Goal: Find specific page/section: Find specific page/section

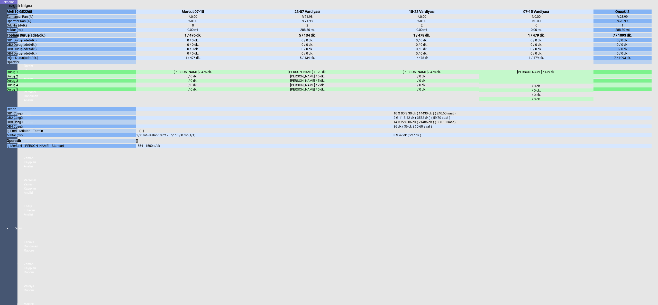
click at [7, 8] on icon "Kapat" at bounding box center [7, 8] width 0 height 0
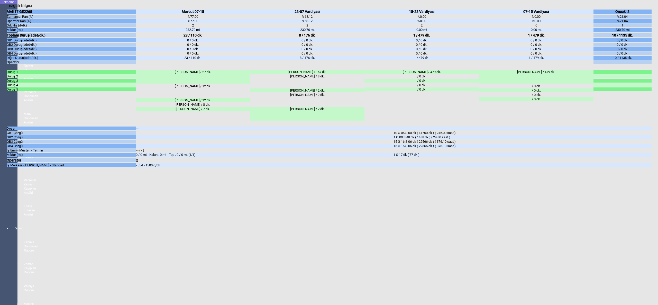
click at [7, 8] on icon "Kapat" at bounding box center [7, 8] width 0 height 0
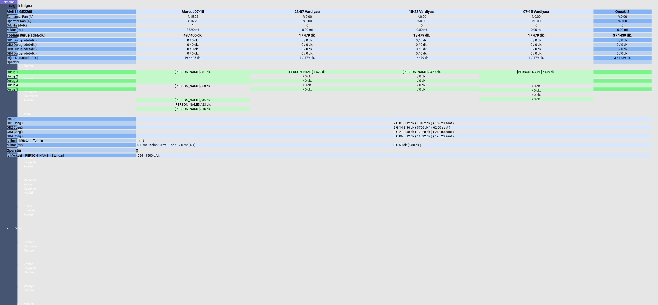
click at [7, 8] on icon "Kapat" at bounding box center [7, 8] width 0 height 0
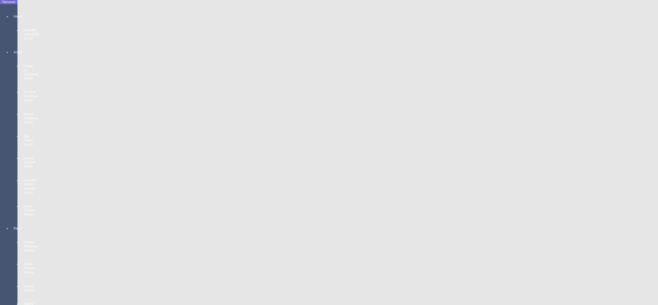
scroll to position [34, 0]
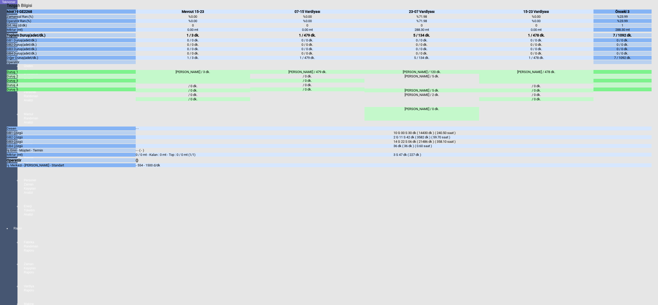
click at [649, 8] on div "Kapat" at bounding box center [329, 8] width 645 height 0
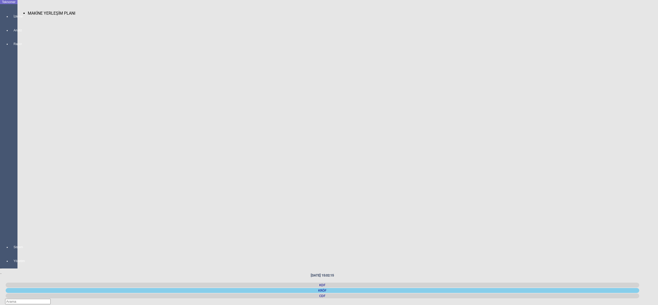
click at [35, 11] on span "MAKİNE YERLEŞİM PLANI" at bounding box center [52, 13] width 48 height 5
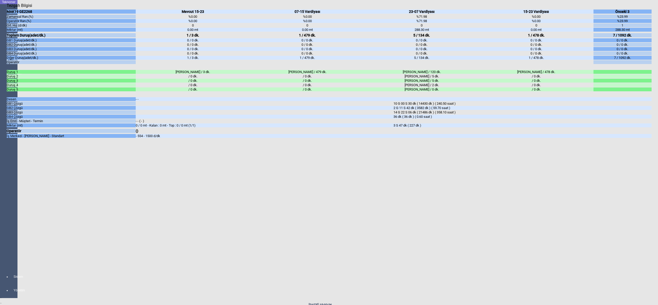
click at [7, 8] on icon "Kapat" at bounding box center [7, 8] width 0 height 0
